Goal: Task Accomplishment & Management: Use online tool/utility

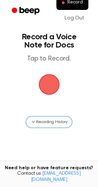
click at [40, 122] on span "Recording History" at bounding box center [51, 122] width 31 height 6
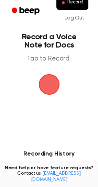
click at [51, 88] on span "button" at bounding box center [48, 84] width 25 height 25
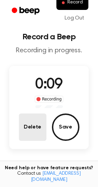
click at [35, 130] on button "Delete" at bounding box center [32, 127] width 27 height 27
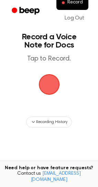
click at [46, 86] on span "button" at bounding box center [48, 84] width 29 height 29
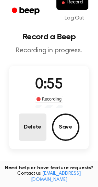
click at [30, 120] on button "Delete" at bounding box center [32, 127] width 27 height 27
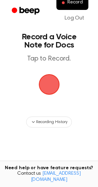
click at [48, 85] on span "button" at bounding box center [49, 84] width 25 height 25
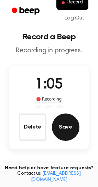
click at [64, 121] on button "Save" at bounding box center [65, 127] width 27 height 27
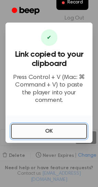
click at [59, 128] on button "OK" at bounding box center [49, 131] width 76 height 15
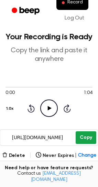
click at [79, 138] on button "Copy" at bounding box center [85, 137] width 20 height 13
